Goal: Information Seeking & Learning: Learn about a topic

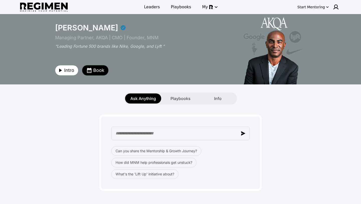
click at [87, 69] on icon "button" at bounding box center [89, 70] width 5 height 5
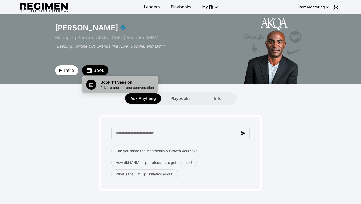
click at [104, 83] on span "Book 1:1 Session" at bounding box center [127, 82] width 54 height 6
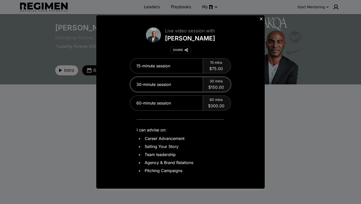
click at [218, 86] on span "$150.00" at bounding box center [216, 87] width 16 height 6
click at [218, 83] on span "30 mins" at bounding box center [216, 80] width 13 height 5
click at [212, 86] on span "$150.00" at bounding box center [216, 87] width 16 height 6
click at [168, 86] on div "30-minute session" at bounding box center [166, 84] width 73 height 15
click at [216, 81] on span "30 mins" at bounding box center [216, 80] width 13 height 5
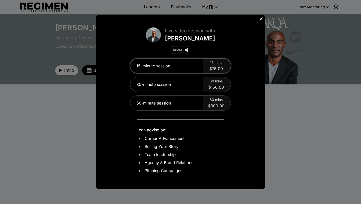
click at [216, 63] on span "15 mins" at bounding box center [216, 62] width 12 height 5
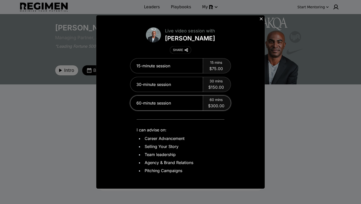
click at [213, 101] on span "60 mins" at bounding box center [216, 99] width 13 height 5
click at [214, 85] on span "$150.00" at bounding box center [216, 87] width 16 height 6
click at [261, 19] on icon at bounding box center [261, 18] width 3 height 3
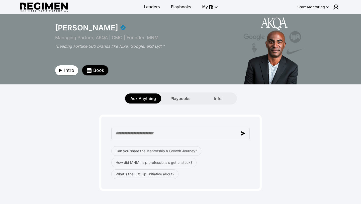
click at [103, 70] on span "Book" at bounding box center [98, 70] width 11 height 7
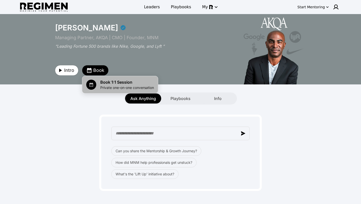
click at [106, 85] on span "Book 1:1 Session" at bounding box center [127, 82] width 54 height 6
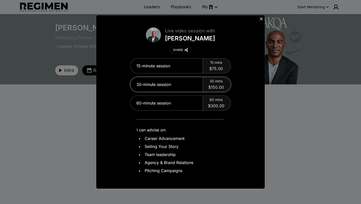
click at [144, 82] on div "30-minute session" at bounding box center [166, 84] width 73 height 15
click at [215, 83] on span "30 mins" at bounding box center [216, 80] width 13 height 5
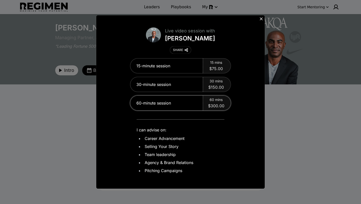
click at [217, 105] on span "$300.00" at bounding box center [216, 106] width 16 height 6
click at [218, 74] on div "15-minute session 15 mins $75.00 30-minute session 30 mins $150.00 60-minute se…" at bounding box center [180, 116] width 159 height 117
click at [262, 19] on icon at bounding box center [261, 18] width 5 height 5
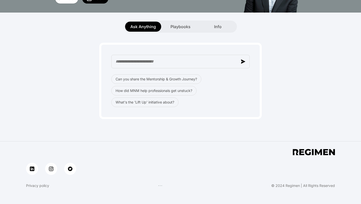
scroll to position [82, 0]
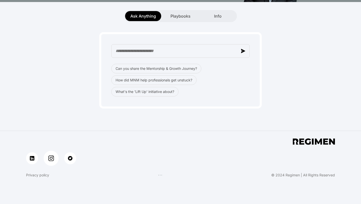
click at [52, 157] on img at bounding box center [51, 158] width 6 height 6
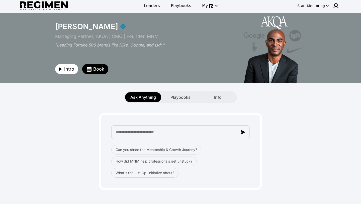
scroll to position [0, 0]
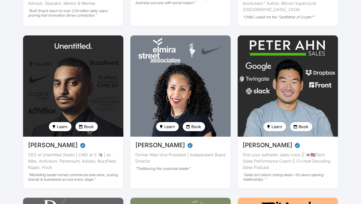
scroll to position [499, 0]
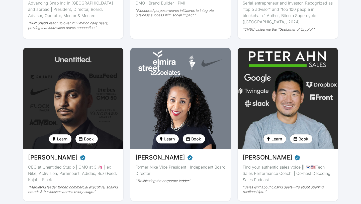
click at [257, 83] on img at bounding box center [287, 98] width 103 height 104
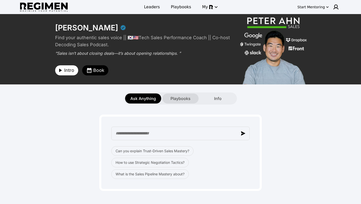
click at [174, 98] on span "Playbooks" at bounding box center [181, 98] width 20 height 6
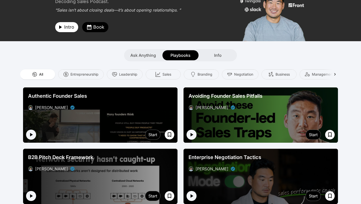
scroll to position [48, 0]
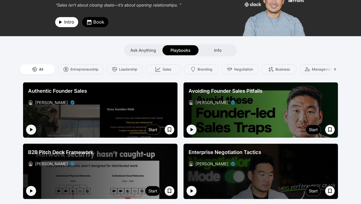
click at [110, 118] on div at bounding box center [100, 109] width 154 height 55
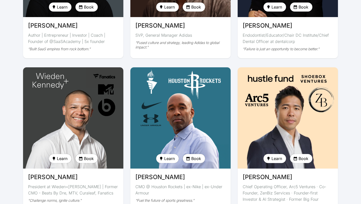
scroll to position [986, 0]
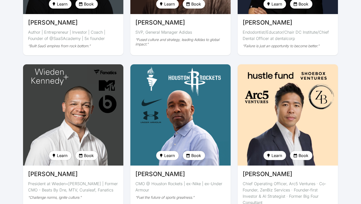
click at [51, 84] on img at bounding box center [73, 115] width 103 height 104
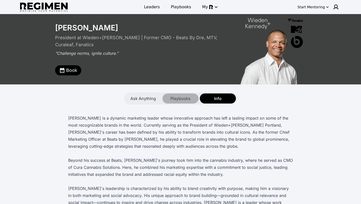
click at [171, 98] on span "Playbooks" at bounding box center [181, 98] width 20 height 6
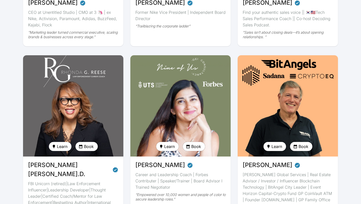
scroll to position [653, 0]
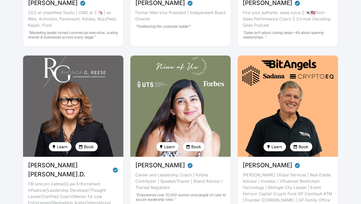
click at [155, 68] on img at bounding box center [180, 106] width 103 height 104
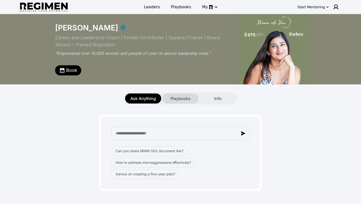
click at [181, 99] on span "Playbooks" at bounding box center [181, 98] width 20 height 6
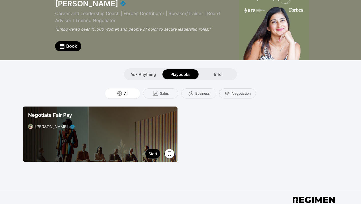
scroll to position [29, 0]
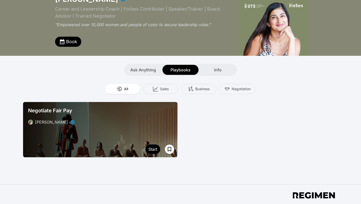
click at [112, 141] on div at bounding box center [100, 129] width 154 height 55
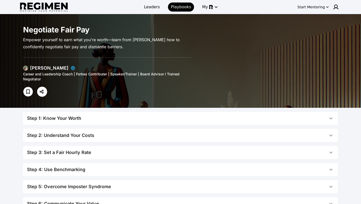
click at [73, 118] on div "Step 1: Know Your Worth" at bounding box center [54, 118] width 54 height 7
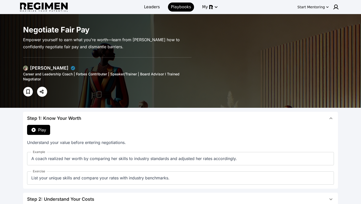
click at [44, 129] on span "Play" at bounding box center [42, 130] width 8 height 6
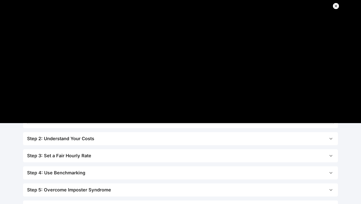
scroll to position [92, 0]
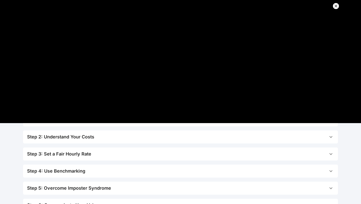
click at [72, 153] on div "Step 3: Set a Fair Hourly Rate" at bounding box center [59, 153] width 64 height 7
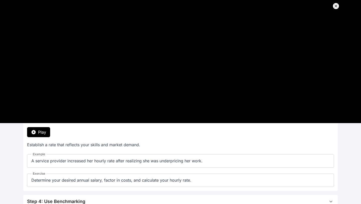
scroll to position [59, 0]
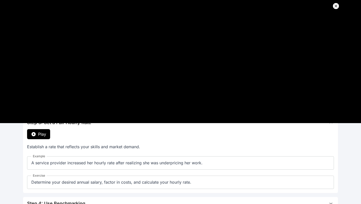
click at [45, 135] on span "Play" at bounding box center [42, 134] width 8 height 6
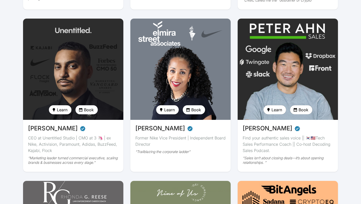
scroll to position [528, 0]
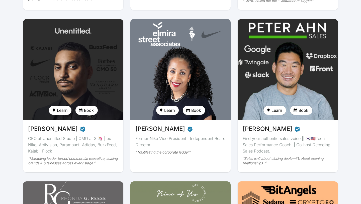
click at [254, 67] on img at bounding box center [287, 70] width 103 height 104
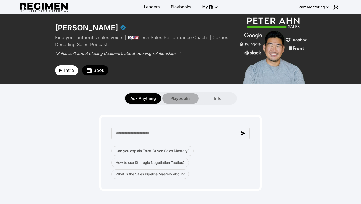
click at [185, 99] on span "Playbooks" at bounding box center [181, 98] width 20 height 6
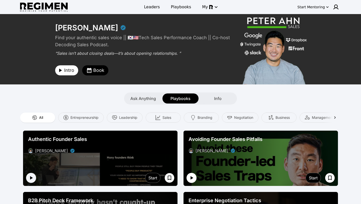
click at [191, 178] on icon "button" at bounding box center [192, 178] width 3 height 4
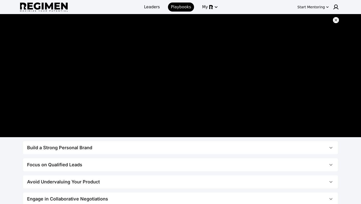
scroll to position [6, 0]
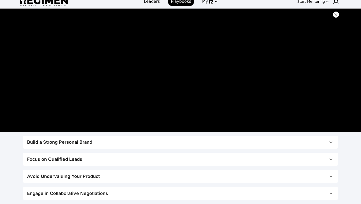
click at [35, 143] on div "Build a Strong Personal Brand" at bounding box center [59, 141] width 65 height 7
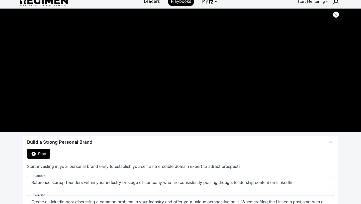
click at [37, 153] on button "Play" at bounding box center [38, 153] width 23 height 10
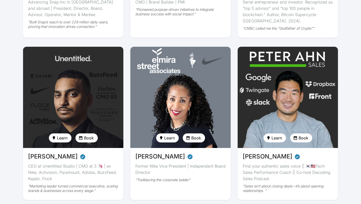
scroll to position [499, 0]
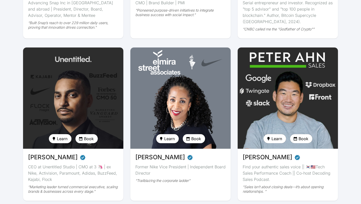
click at [165, 137] on span "Learn" at bounding box center [169, 138] width 11 height 6
click at [165, 161] on div "Get playbook" at bounding box center [173, 160] width 29 height 8
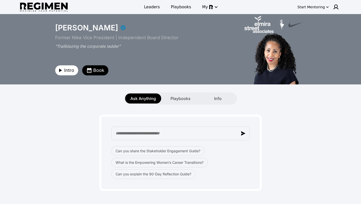
click at [181, 103] on div "Ask Anything Playbooks Info" at bounding box center [180, 98] width 113 height 12
click at [182, 98] on span "Playbooks" at bounding box center [181, 98] width 20 height 6
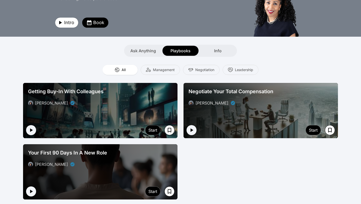
scroll to position [49, 0]
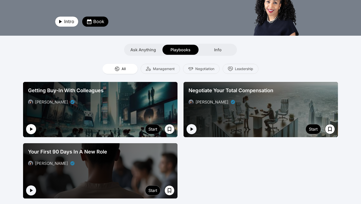
click at [32, 127] on icon "button" at bounding box center [31, 129] width 6 height 6
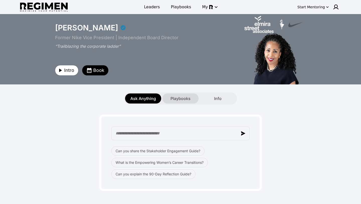
click at [177, 97] on span "Playbooks" at bounding box center [181, 98] width 20 height 6
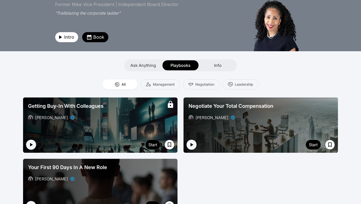
scroll to position [34, 0]
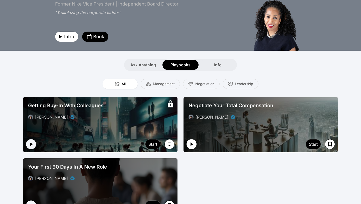
click at [190, 143] on icon "button" at bounding box center [192, 144] width 6 height 6
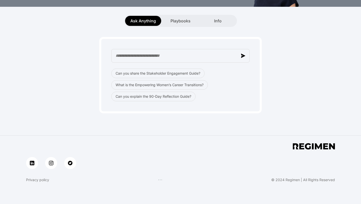
scroll to position [76, 0]
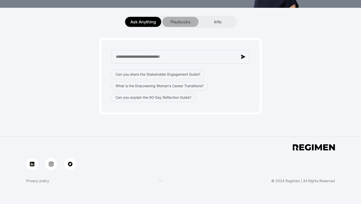
click at [174, 21] on span "Playbooks" at bounding box center [181, 22] width 20 height 6
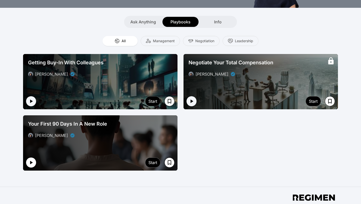
click at [35, 162] on button "button" at bounding box center [31, 162] width 10 height 10
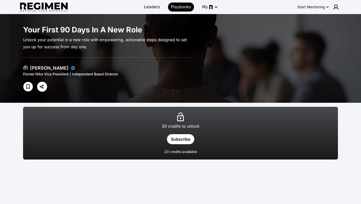
click at [181, 144] on div "30 credits to unlock Subscribe 20 credits available" at bounding box center [180, 133] width 315 height 53
click at [181, 140] on button "Subscribe" at bounding box center [180, 139] width 27 height 10
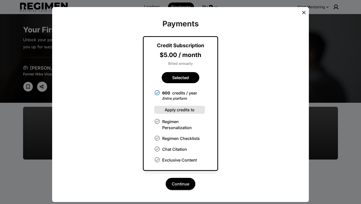
click at [303, 12] on icon at bounding box center [304, 13] width 6 height 6
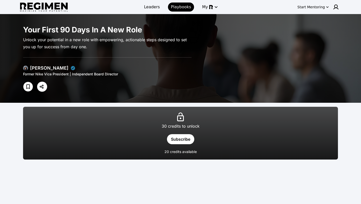
drag, startPoint x: 31, startPoint y: 67, endPoint x: 68, endPoint y: 67, distance: 37.4
click at [68, 67] on div "[PERSON_NAME]" at bounding box center [49, 67] width 38 height 7
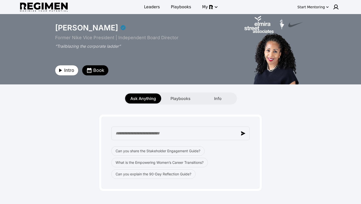
drag, startPoint x: 55, startPoint y: 29, endPoint x: 119, endPoint y: 30, distance: 64.5
click at [118, 31] on div "[PERSON_NAME]" at bounding box center [86, 27] width 63 height 9
copy div "[PERSON_NAME]"
click at [99, 71] on span "Book" at bounding box center [98, 70] width 11 height 7
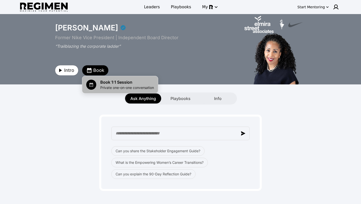
click at [115, 84] on span "Book 1:1 Session" at bounding box center [127, 82] width 54 height 6
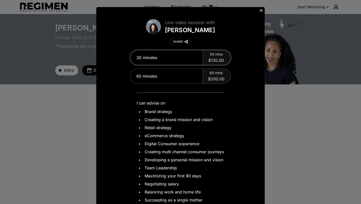
click at [214, 59] on span "$130.00" at bounding box center [216, 60] width 16 height 6
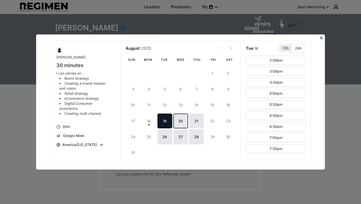
click at [181, 121] on button "20" at bounding box center [180, 120] width 15 height 15
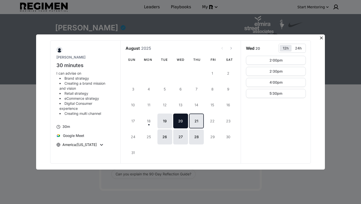
click at [199, 120] on button "21" at bounding box center [196, 120] width 15 height 15
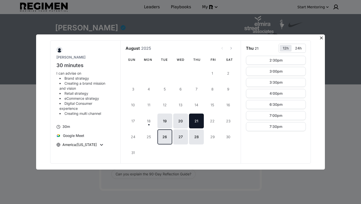
click at [166, 138] on button "26" at bounding box center [165, 136] width 15 height 15
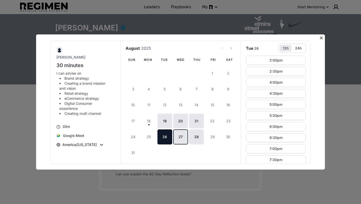
click at [182, 138] on button "27" at bounding box center [180, 136] width 15 height 15
click at [197, 137] on button "28" at bounding box center [196, 136] width 15 height 15
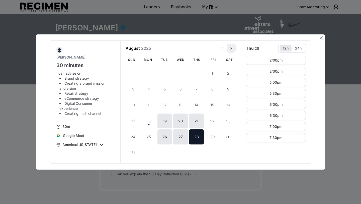
click at [230, 49] on icon "View next month" at bounding box center [231, 48] width 4 height 4
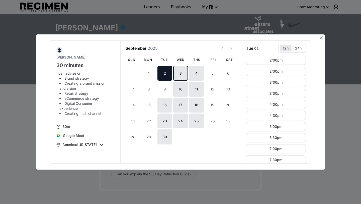
click at [176, 73] on button "3" at bounding box center [180, 73] width 15 height 15
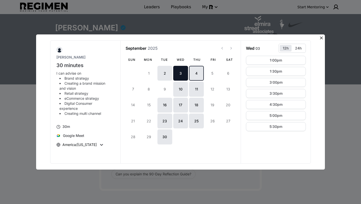
click at [194, 72] on button "4" at bounding box center [196, 73] width 15 height 15
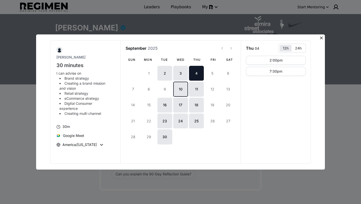
click at [179, 88] on button "10" at bounding box center [180, 89] width 15 height 15
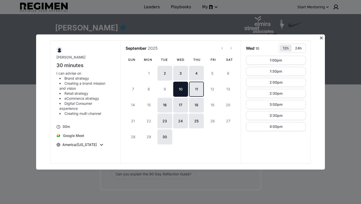
click at [194, 90] on button "11" at bounding box center [196, 89] width 15 height 15
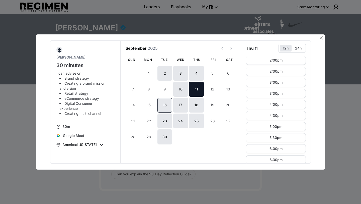
click at [172, 107] on button "16" at bounding box center [165, 105] width 15 height 15
click at [179, 107] on button "17" at bounding box center [180, 105] width 15 height 15
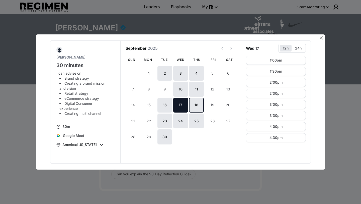
click at [196, 105] on button "18" at bounding box center [196, 105] width 15 height 15
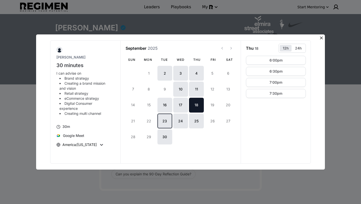
click at [168, 120] on button "23" at bounding box center [165, 120] width 15 height 15
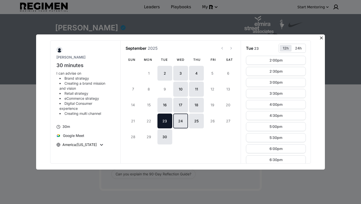
click at [179, 121] on button "24" at bounding box center [180, 120] width 15 height 15
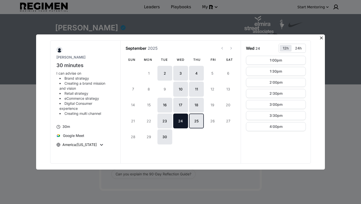
click at [191, 119] on button "25" at bounding box center [196, 120] width 15 height 15
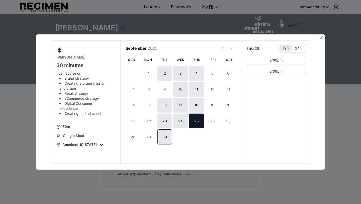
click at [164, 137] on button "30" at bounding box center [165, 136] width 15 height 15
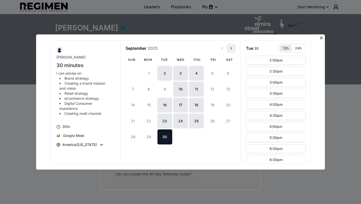
click at [231, 49] on use "View next month" at bounding box center [231, 48] width 1 height 2
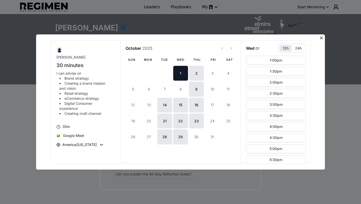
click at [182, 76] on button "1" at bounding box center [180, 73] width 15 height 15
click at [195, 76] on button "2" at bounding box center [196, 73] width 15 height 15
click at [195, 91] on button "9" at bounding box center [196, 89] width 15 height 15
click at [166, 107] on button "14" at bounding box center [165, 105] width 15 height 15
click at [180, 107] on button "15" at bounding box center [180, 105] width 15 height 15
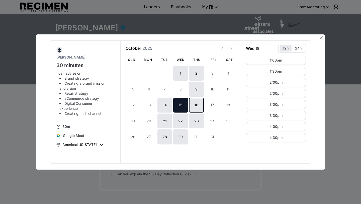
click at [194, 106] on button "16" at bounding box center [196, 105] width 15 height 15
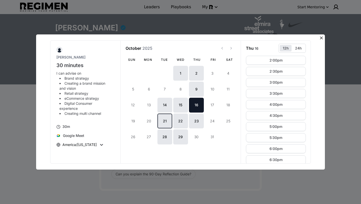
click at [169, 118] on button "21" at bounding box center [165, 120] width 15 height 15
click at [184, 122] on button "22" at bounding box center [180, 120] width 15 height 15
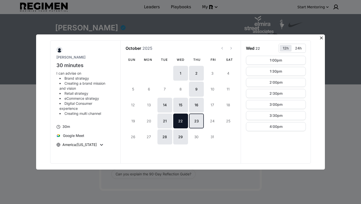
click at [197, 123] on button "23" at bounding box center [196, 120] width 15 height 15
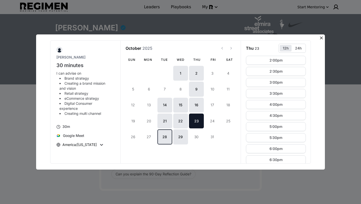
click at [166, 139] on button "28" at bounding box center [165, 136] width 15 height 15
click at [177, 140] on button "29" at bounding box center [180, 136] width 15 height 15
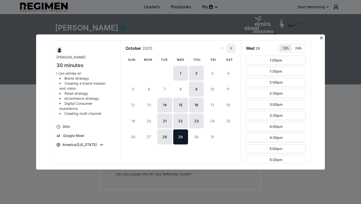
click at [233, 49] on button "View next month" at bounding box center [231, 48] width 9 height 9
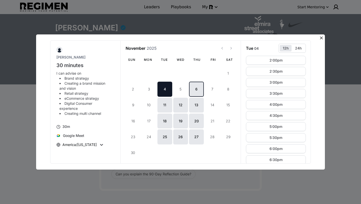
click at [196, 90] on button "6" at bounding box center [196, 89] width 15 height 15
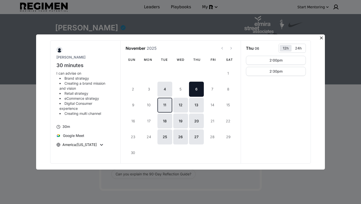
click at [166, 101] on button "11" at bounding box center [165, 105] width 15 height 15
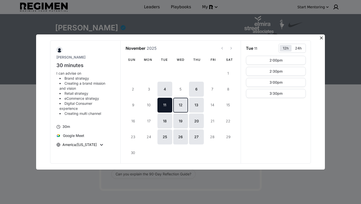
click at [181, 105] on button "12" at bounding box center [180, 105] width 15 height 15
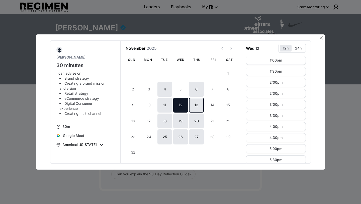
click at [199, 107] on button "13" at bounding box center [196, 105] width 15 height 15
click at [168, 119] on button "18" at bounding box center [165, 120] width 15 height 15
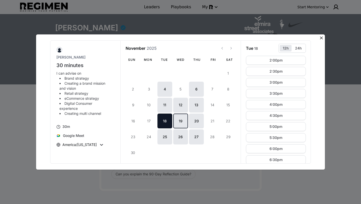
click at [181, 121] on button "19" at bounding box center [180, 120] width 15 height 15
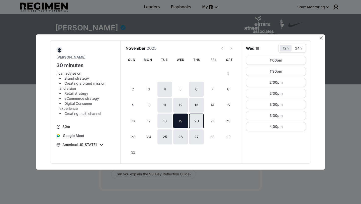
click at [201, 121] on button "20" at bounding box center [196, 120] width 15 height 15
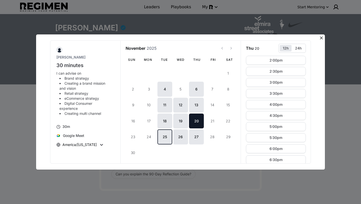
click at [168, 140] on button "25" at bounding box center [165, 136] width 15 height 15
click at [322, 38] on icon at bounding box center [321, 37] width 3 height 3
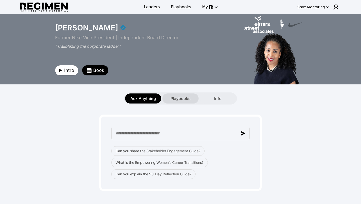
click at [176, 96] on span "Playbooks" at bounding box center [181, 98] width 20 height 6
click at [180, 6] on span "Playbooks" at bounding box center [181, 7] width 20 height 6
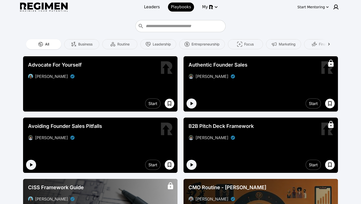
click at [330, 44] on icon at bounding box center [329, 44] width 5 height 5
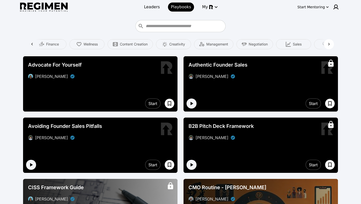
scroll to position [0, 293]
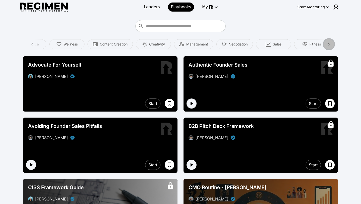
click at [329, 44] on icon at bounding box center [329, 44] width 2 height 3
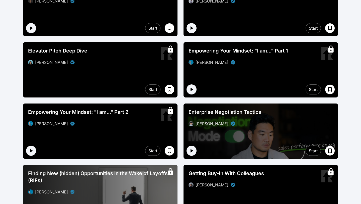
scroll to position [319, 0]
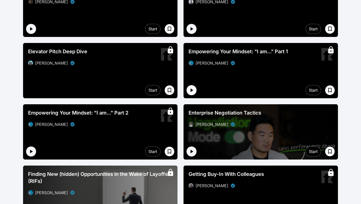
click at [191, 89] on icon "button" at bounding box center [192, 90] width 3 height 4
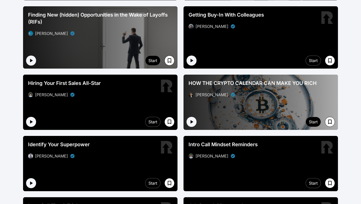
scroll to position [479, 0]
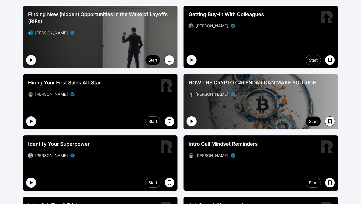
click at [193, 122] on icon "button" at bounding box center [192, 121] width 6 height 6
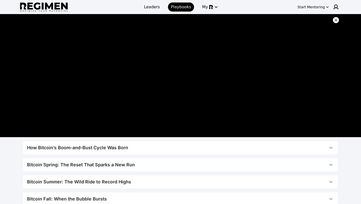
click at [39, 145] on div "How Bitcoin’s Boom-and-Bust Cycle Was Born" at bounding box center [77, 147] width 101 height 7
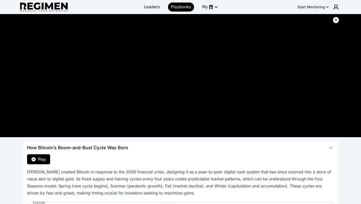
click at [37, 163] on button "Play" at bounding box center [38, 159] width 23 height 10
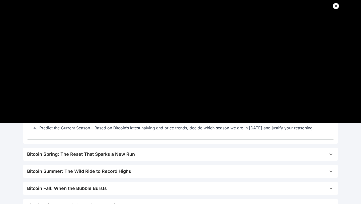
scroll to position [198, 0]
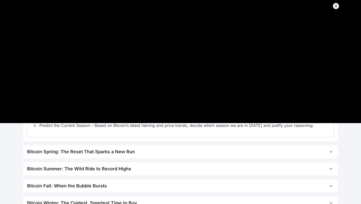
click at [71, 149] on div "Bitcoin Spring: The Reset That Sparks a New Run" at bounding box center [81, 151] width 108 height 7
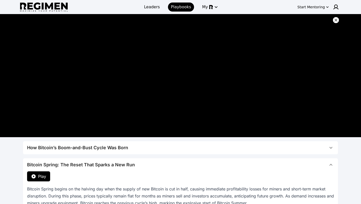
scroll to position [11, 0]
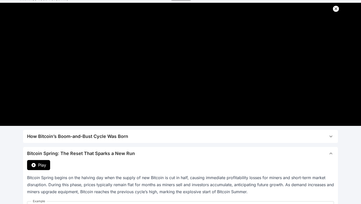
click at [41, 162] on span "Play" at bounding box center [42, 165] width 8 height 6
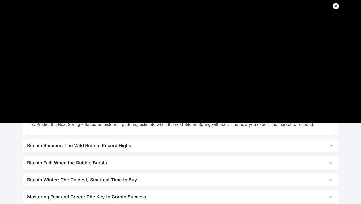
scroll to position [178, 0]
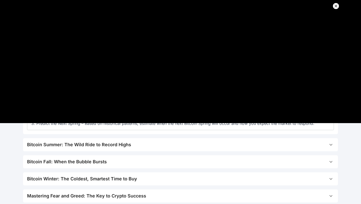
click at [50, 146] on div "Bitcoin Summer: The Wild Ride to Record Highs" at bounding box center [79, 144] width 104 height 7
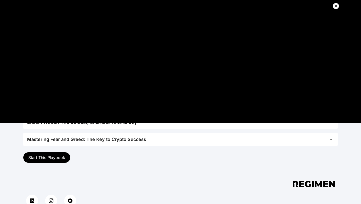
scroll to position [260, 0]
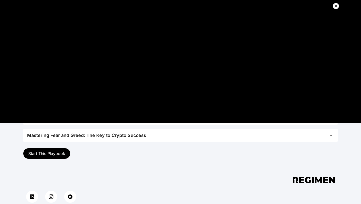
click at [48, 154] on span "Start This Playbook" at bounding box center [46, 153] width 37 height 5
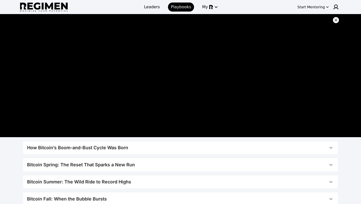
click at [336, 20] on icon at bounding box center [336, 20] width 5 height 5
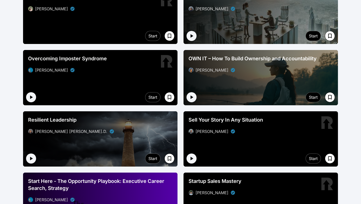
scroll to position [1001, 0]
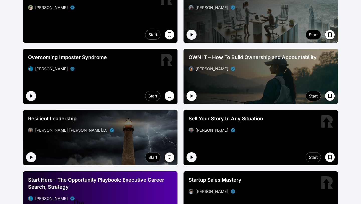
click at [192, 97] on icon "button" at bounding box center [192, 96] width 6 height 6
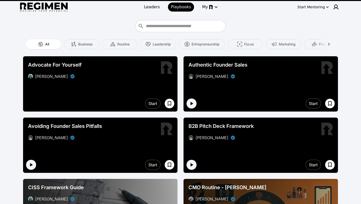
scroll to position [1015, 0]
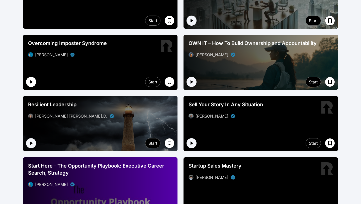
click at [31, 83] on icon "button" at bounding box center [31, 82] width 6 height 6
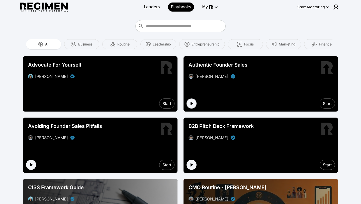
scroll to position [1029, 0]
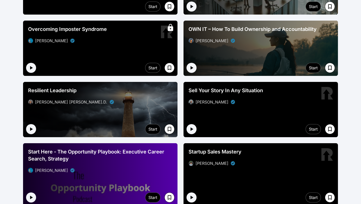
click at [196, 70] on div at bounding box center [192, 68] width 10 height 10
click at [192, 68] on icon "button" at bounding box center [192, 68] width 3 height 4
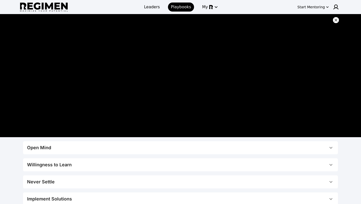
click at [53, 149] on span "Open Mind" at bounding box center [177, 147] width 301 height 7
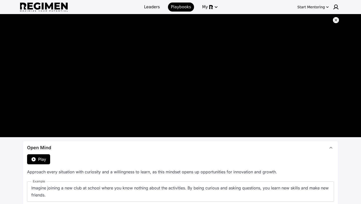
click at [43, 159] on span "Play" at bounding box center [42, 159] width 8 height 6
click at [336, 22] on icon at bounding box center [336, 20] width 5 height 5
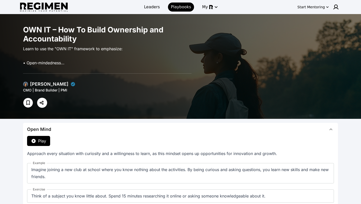
click at [74, 49] on p "Learn to use the "OWN IT" framework to emphasize:" at bounding box center [107, 48] width 169 height 7
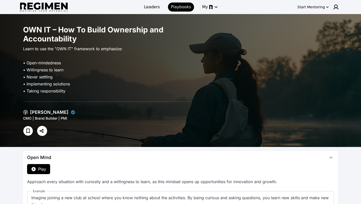
click at [47, 112] on div "Menaka Gopinath" at bounding box center [49, 112] width 38 height 7
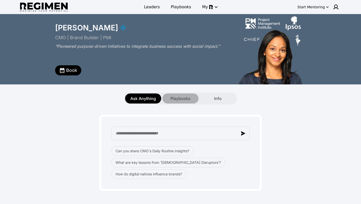
click at [176, 99] on span "Playbooks" at bounding box center [181, 98] width 20 height 6
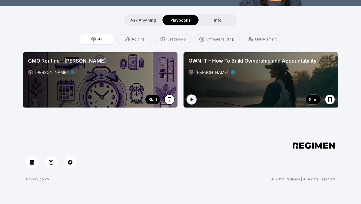
scroll to position [78, 0]
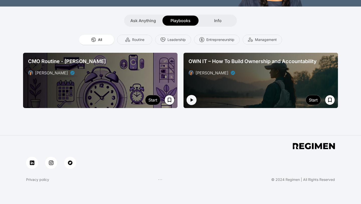
click at [122, 92] on div at bounding box center [100, 80] width 154 height 55
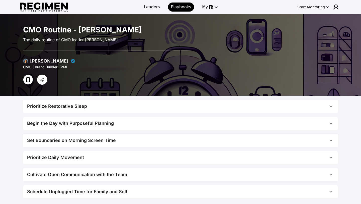
click at [83, 124] on div "Begin the Day with Purposeful Planning" at bounding box center [70, 123] width 87 height 7
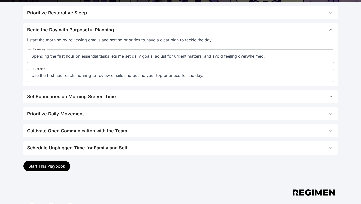
scroll to position [94, 0]
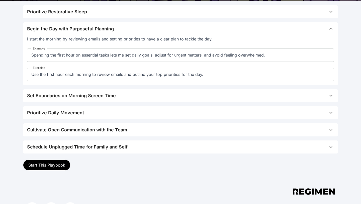
click at [35, 150] on button "Schedule Unplugged Time for Family and Self" at bounding box center [180, 146] width 315 height 13
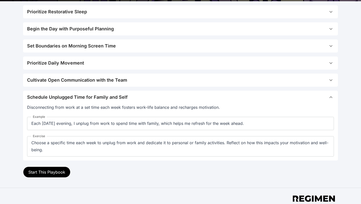
click at [41, 172] on span "Start This Playbook" at bounding box center [46, 171] width 37 height 5
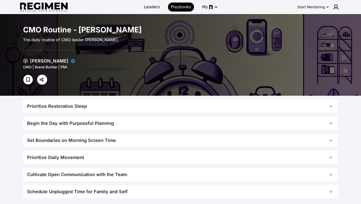
click at [38, 157] on div "Prioritize Daily Movement" at bounding box center [55, 157] width 57 height 7
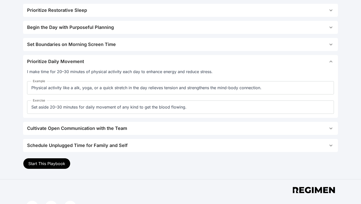
scroll to position [97, 0]
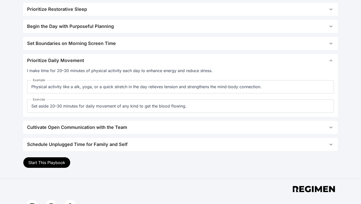
click at [38, 161] on span "Start This Playbook" at bounding box center [46, 162] width 37 height 5
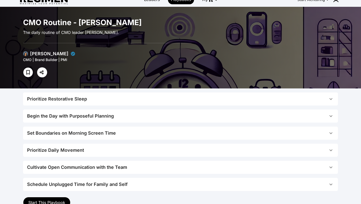
scroll to position [7, 0]
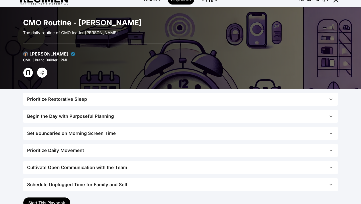
click at [34, 100] on div "Prioritize Restorative Sleep" at bounding box center [57, 99] width 60 height 7
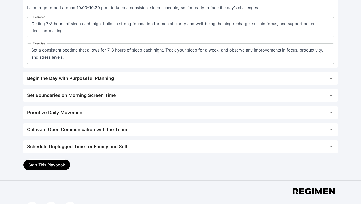
scroll to position [110, 0]
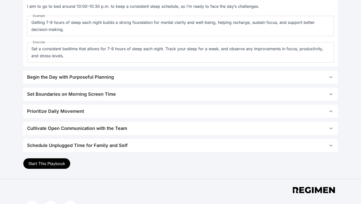
click at [27, 165] on button "Start This Playbook" at bounding box center [46, 163] width 47 height 11
